Goal: Check status: Check status

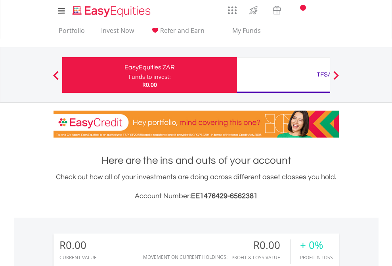
scroll to position [76, 124]
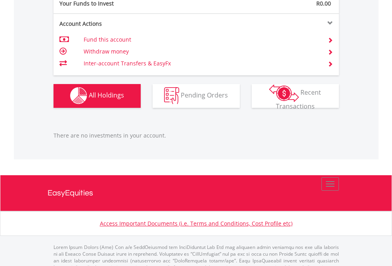
scroll to position [785, 0]
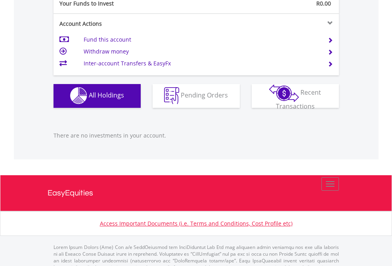
scroll to position [785, 0]
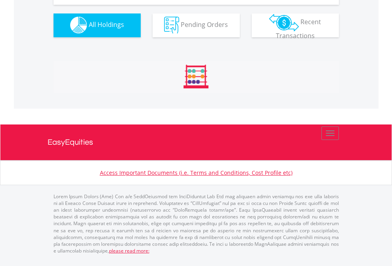
scroll to position [785, 0]
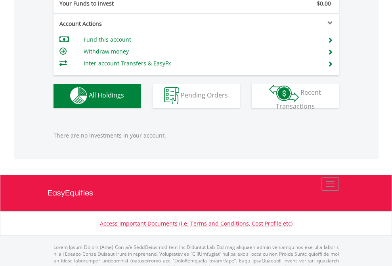
scroll to position [785, 0]
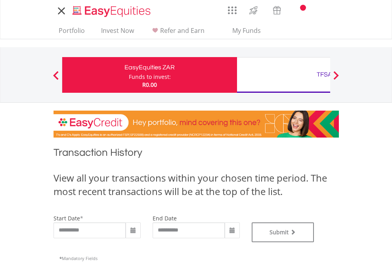
type input "**********"
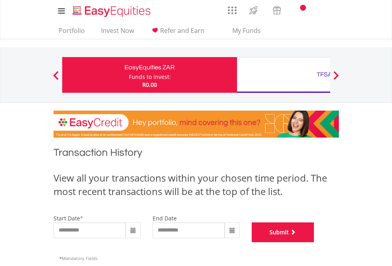
click at [314, 242] on button "Submit" at bounding box center [283, 232] width 63 height 20
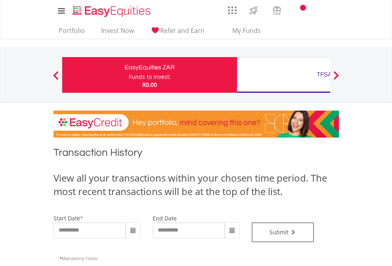
click at [283, 75] on div "TFSA" at bounding box center [324, 74] width 165 height 11
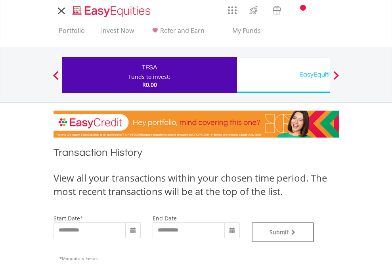
type input "**********"
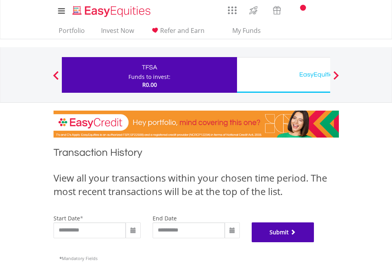
click at [314, 242] on button "Submit" at bounding box center [283, 232] width 63 height 20
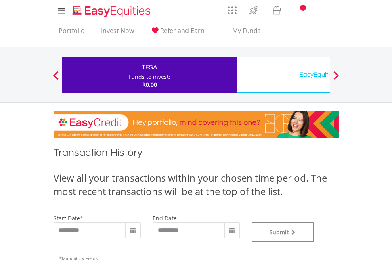
click at [283, 75] on div "EasyEquities USD" at bounding box center [324, 74] width 165 height 11
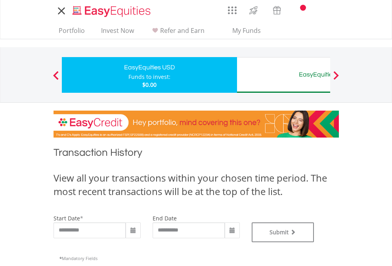
type input "**********"
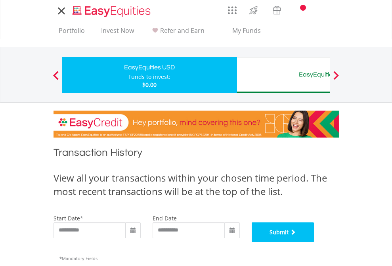
click at [314, 242] on button "Submit" at bounding box center [283, 232] width 63 height 20
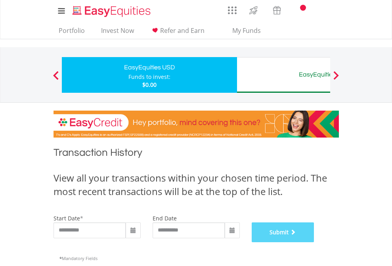
scroll to position [321, 0]
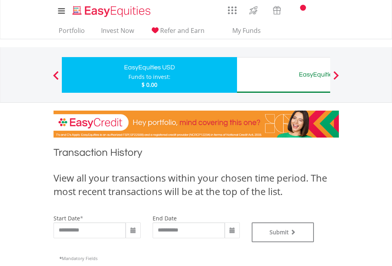
click at [283, 75] on div "EasyEquities AUD" at bounding box center [324, 74] width 165 height 11
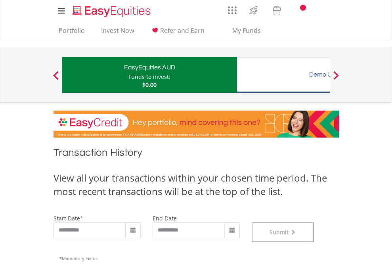
scroll to position [321, 0]
